Goal: Transaction & Acquisition: Purchase product/service

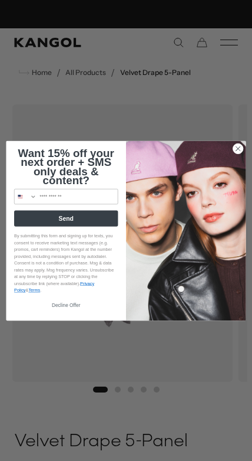
scroll to position [0, 224]
click at [240, 156] on img "POPUP Form" at bounding box center [186, 230] width 120 height 180
click at [241, 147] on circle "Close dialog" at bounding box center [239, 148] width 10 height 10
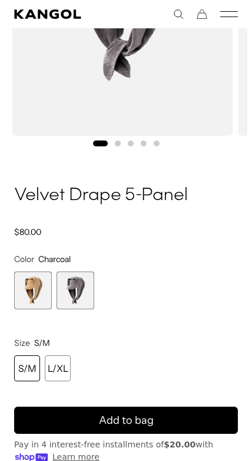
scroll to position [310, 0]
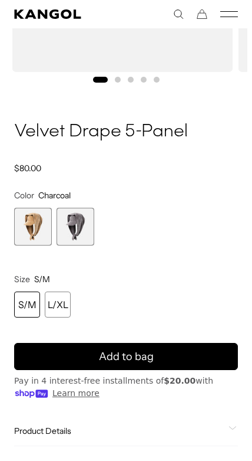
click at [58, 300] on div "L/XL" at bounding box center [58, 304] width 26 height 26
click at [65, 300] on div "L/XL" at bounding box center [58, 304] width 26 height 26
click at [161, 344] on button "Add to bag" at bounding box center [126, 356] width 224 height 27
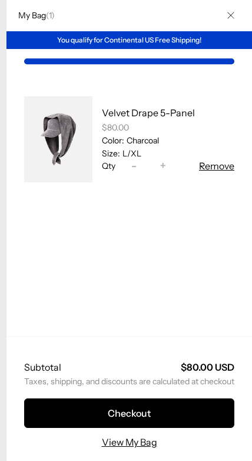
scroll to position [0, 0]
click at [157, 428] on button "Checkout" at bounding box center [129, 412] width 211 height 29
click at [241, 20] on button "Close" at bounding box center [231, 15] width 31 height 31
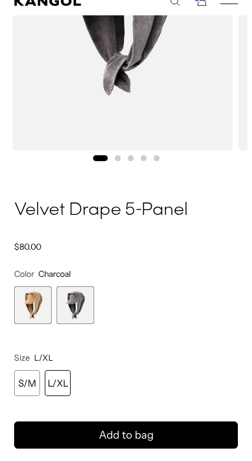
scroll to position [0, 0]
click at [44, 302] on span "1 of 2" at bounding box center [33, 318] width 38 height 38
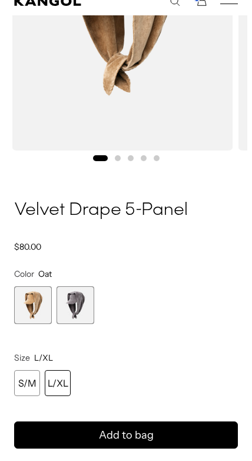
click at [120, 438] on icon "submit" at bounding box center [126, 447] width 19 height 19
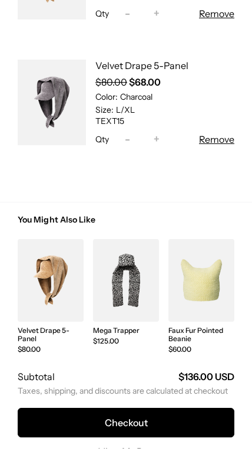
scroll to position [159, 0]
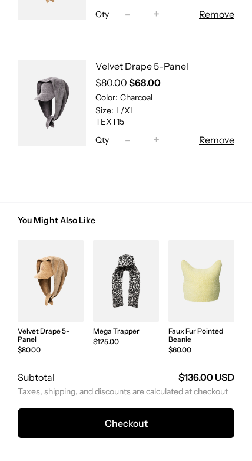
click at [165, 421] on button "Checkout" at bounding box center [126, 435] width 217 height 29
